Goal: Information Seeking & Learning: Get advice/opinions

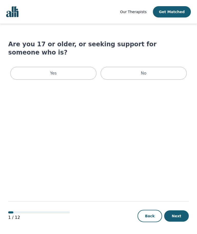
click at [69, 67] on div "Yes" at bounding box center [53, 73] width 86 height 13
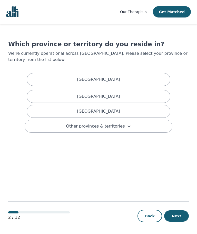
click at [132, 94] on div "[GEOGRAPHIC_DATA]" at bounding box center [99, 96] width 144 height 13
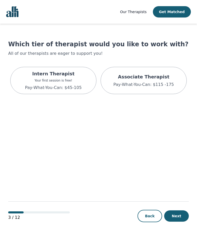
click at [52, 80] on p "Your first session is free!" at bounding box center [53, 80] width 57 height 4
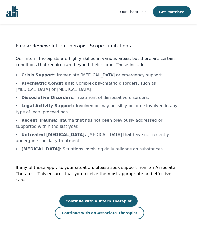
click at [144, 206] on button "Continue with an Associate Therapist" at bounding box center [99, 212] width 89 height 12
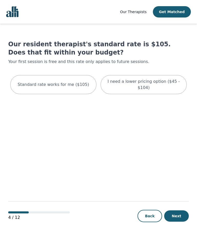
click at [152, 85] on p "I need a lower pricing option ($45 - $104)" at bounding box center [143, 84] width 73 height 12
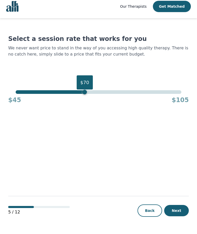
scroll to position [1, 0]
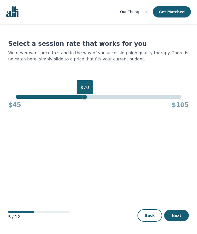
click at [180, 221] on button "Next" at bounding box center [176, 214] width 25 height 11
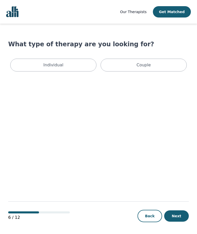
click at [80, 66] on div "Individual" at bounding box center [53, 65] width 86 height 13
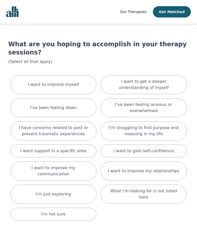
click at [71, 130] on div "I have concerns related to past or present traumatic experiences" at bounding box center [53, 130] width 86 height 19
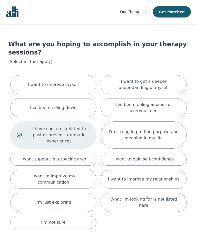
click at [81, 156] on p "I want support in a specific area" at bounding box center [54, 159] width 66 height 6
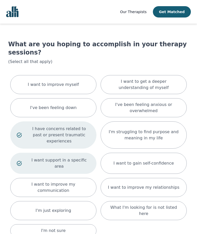
click at [75, 181] on p "I want to improve my communication" at bounding box center [53, 187] width 73 height 12
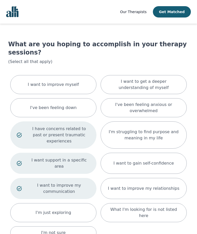
click at [165, 78] on p "I want to get a deeper understanding of myself" at bounding box center [143, 84] width 73 height 12
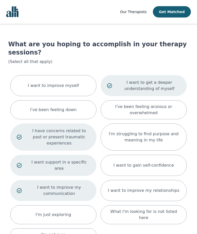
click at [137, 208] on p "What I'm looking for is not listed here" at bounding box center [143, 214] width 73 height 12
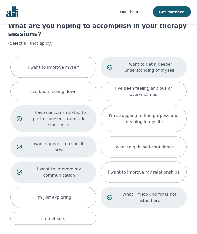
scroll to position [27, 0]
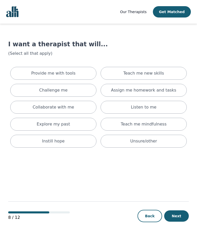
click at [82, 71] on div "Provide me with tools" at bounding box center [53, 73] width 86 height 13
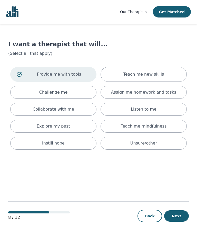
click at [76, 111] on div "Collaborate with me" at bounding box center [53, 109] width 86 height 13
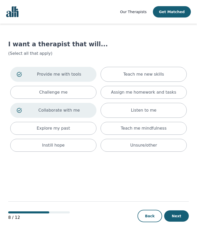
click at [78, 131] on div "Explore my past" at bounding box center [53, 128] width 86 height 13
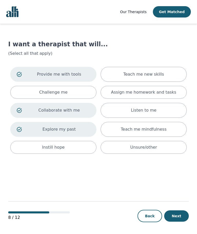
scroll to position [1, 0]
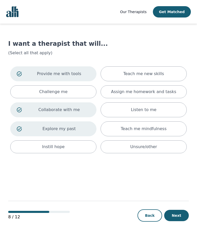
click at [171, 76] on div "Teach me new skills" at bounding box center [144, 73] width 86 height 15
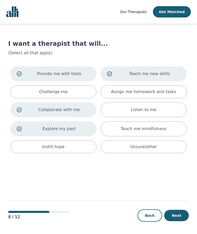
click at [177, 221] on button "Next" at bounding box center [176, 214] width 25 height 11
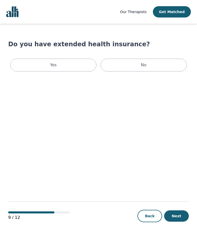
click at [167, 67] on div "No" at bounding box center [144, 65] width 86 height 13
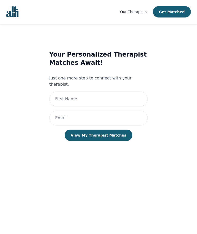
click at [117, 129] on button "View My Therapist Matches" at bounding box center [99, 134] width 68 height 11
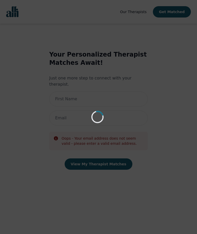
click at [121, 223] on div "Loading..." at bounding box center [98, 117] width 197 height 234
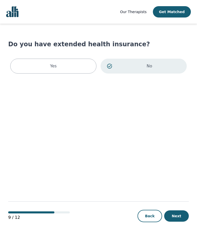
scroll to position [18, 0]
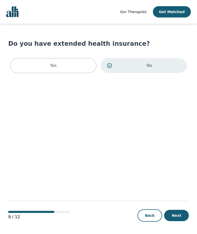
click at [144, 11] on span "Our Therapists" at bounding box center [133, 12] width 26 height 4
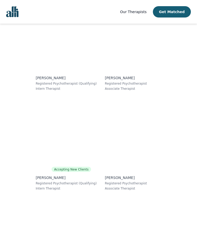
scroll to position [3028, 0]
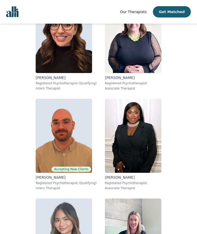
click at [73, 146] on img at bounding box center [64, 136] width 56 height 74
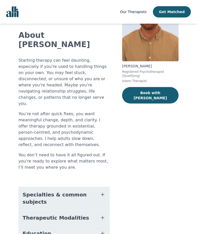
scroll to position [50, 0]
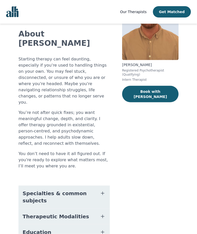
click at [101, 190] on icon "button" at bounding box center [103, 193] width 6 height 6
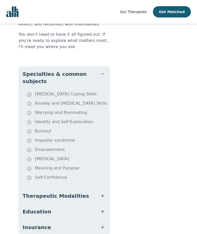
scroll to position [169, 0]
click at [105, 71] on icon "button" at bounding box center [103, 74] width 6 height 6
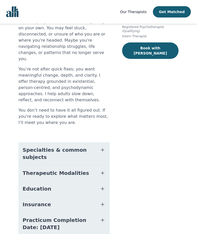
click at [104, 169] on span "button" at bounding box center [103, 172] width 6 height 7
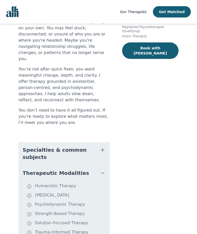
click at [105, 170] on icon "button" at bounding box center [103, 173] width 6 height 6
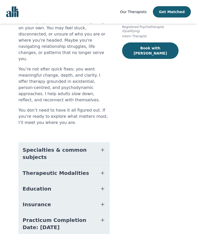
click at [102, 170] on icon "button" at bounding box center [103, 173] width 6 height 6
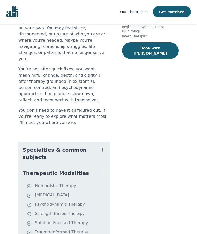
click at [105, 170] on icon "button" at bounding box center [103, 173] width 6 height 6
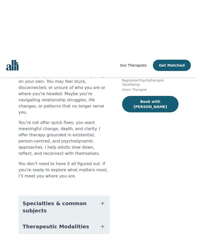
scroll to position [0, 0]
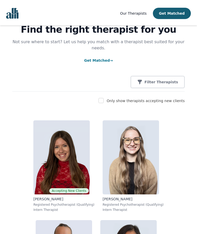
scroll to position [24, 0]
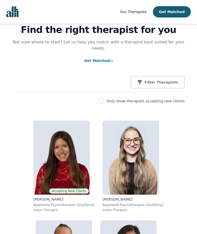
click at [104, 98] on input "checkbox" at bounding box center [101, 100] width 5 height 5
checkbox input "true"
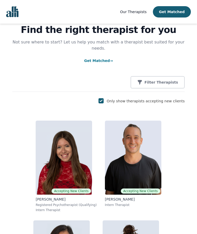
click at [172, 79] on button "Filter Therapists" at bounding box center [158, 82] width 54 height 12
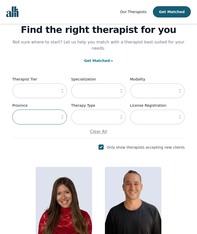
click at [53, 110] on input "text" at bounding box center [39, 116] width 55 height 15
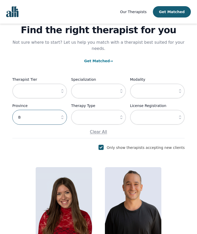
scroll to position [0, 0]
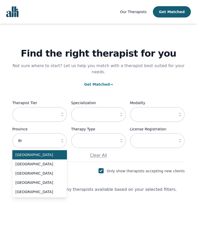
click at [37, 161] on span "[GEOGRAPHIC_DATA]" at bounding box center [36, 163] width 42 height 5
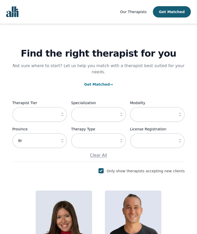
type input "[GEOGRAPHIC_DATA]"
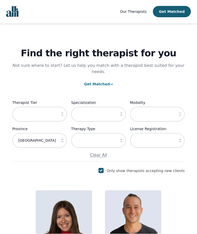
click at [179, 112] on icon "button" at bounding box center [180, 114] width 5 height 5
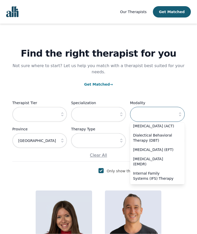
scroll to position [36, 0]
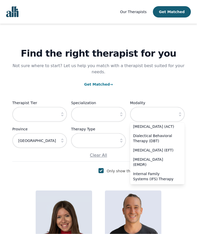
click at [169, 125] on span "[MEDICAL_DATA] (ACT)" at bounding box center [154, 126] width 42 height 5
type input "[MEDICAL_DATA] (ACT)"
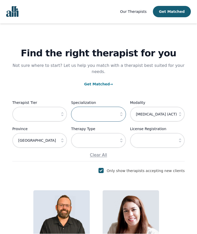
click at [113, 107] on input "text" at bounding box center [98, 114] width 55 height 15
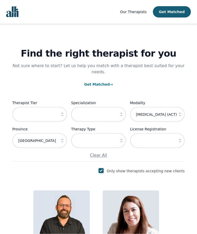
click at [124, 107] on button "button" at bounding box center [121, 114] width 9 height 15
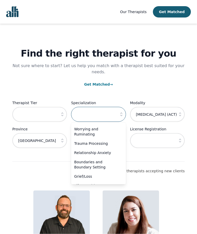
scroll to position [43, 0]
click at [101, 139] on li "Trauma Processing" at bounding box center [98, 143] width 55 height 9
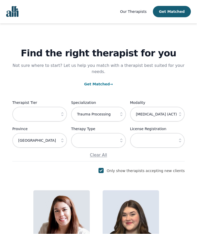
click at [121, 114] on button "button" at bounding box center [121, 114] width 9 height 15
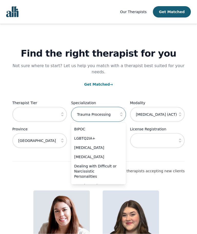
scroll to position [318, 0]
click at [82, 143] on li "[MEDICAL_DATA]" at bounding box center [98, 147] width 55 height 9
type input "[MEDICAL_DATA]"
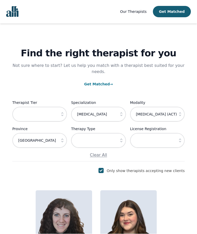
click at [121, 139] on icon "button" at bounding box center [121, 141] width 2 height 4
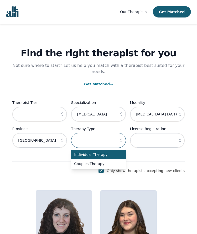
scroll to position [0, 0]
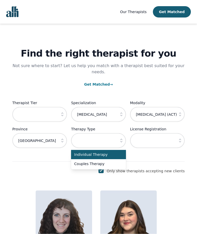
click at [111, 152] on span "Individual Therapy" at bounding box center [95, 154] width 42 height 5
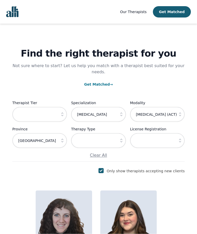
type input "Individual Therapy"
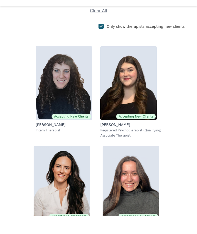
scroll to position [144, 0]
